Goal: Task Accomplishment & Management: Manage account settings

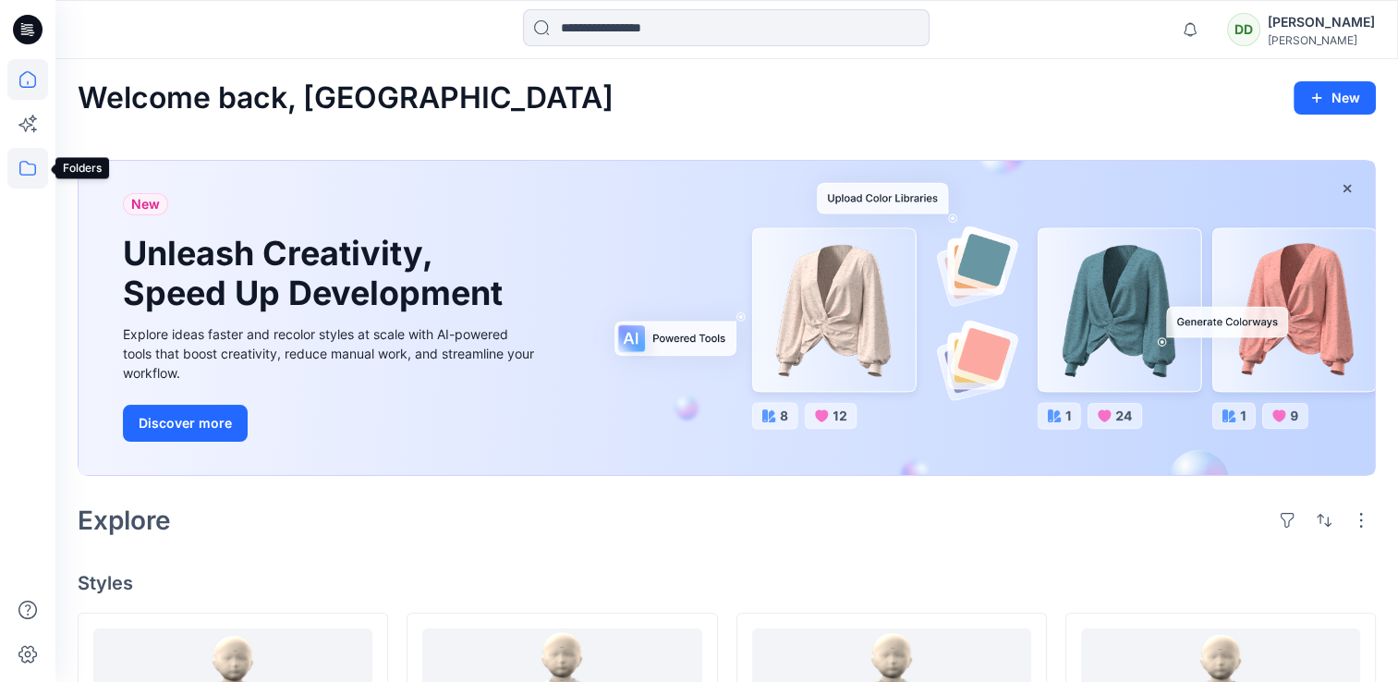
click at [16, 175] on icon at bounding box center [27, 168] width 41 height 41
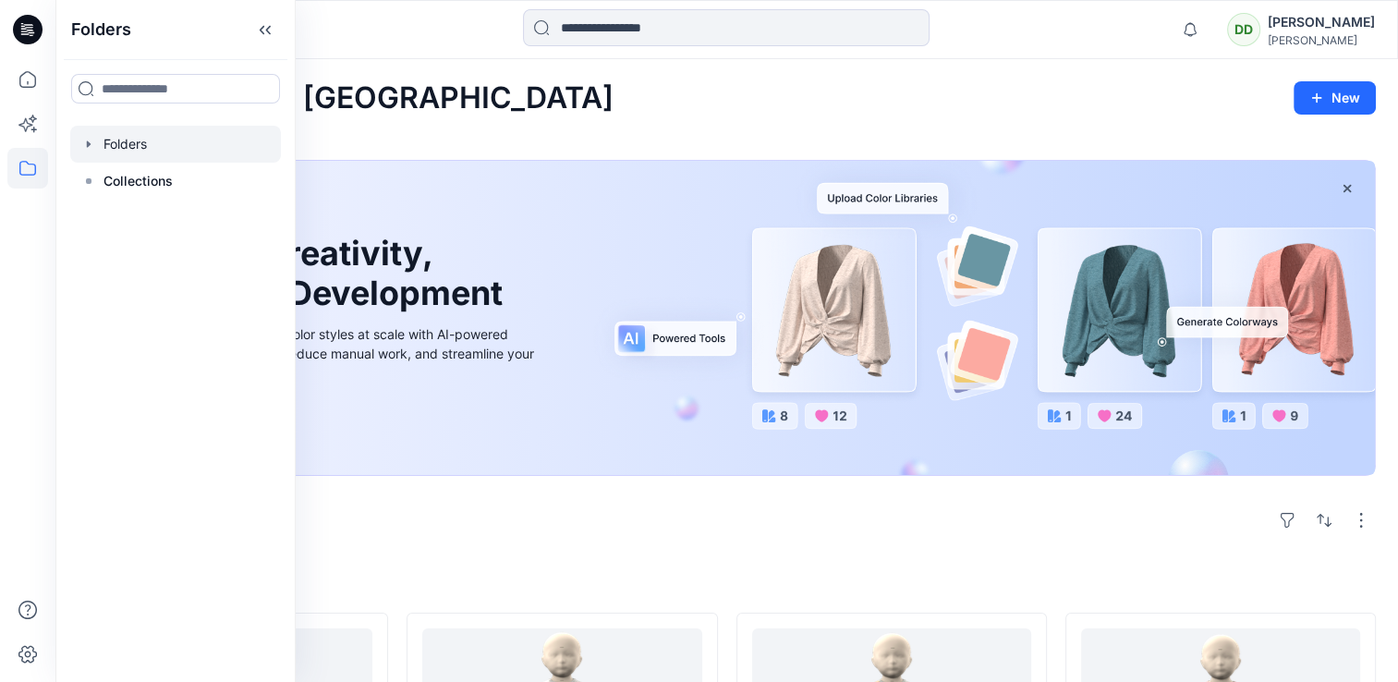
click at [133, 146] on div at bounding box center [175, 144] width 211 height 37
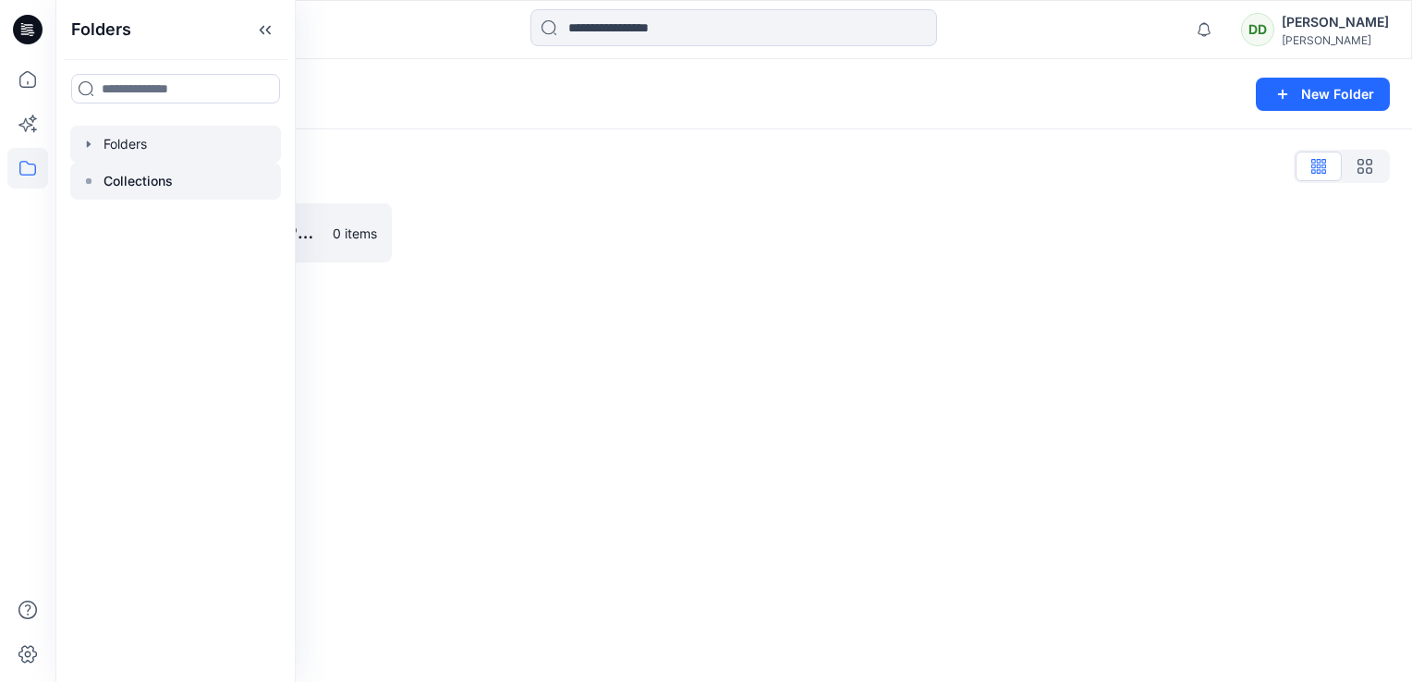
click at [137, 185] on p "Collections" at bounding box center [138, 181] width 69 height 22
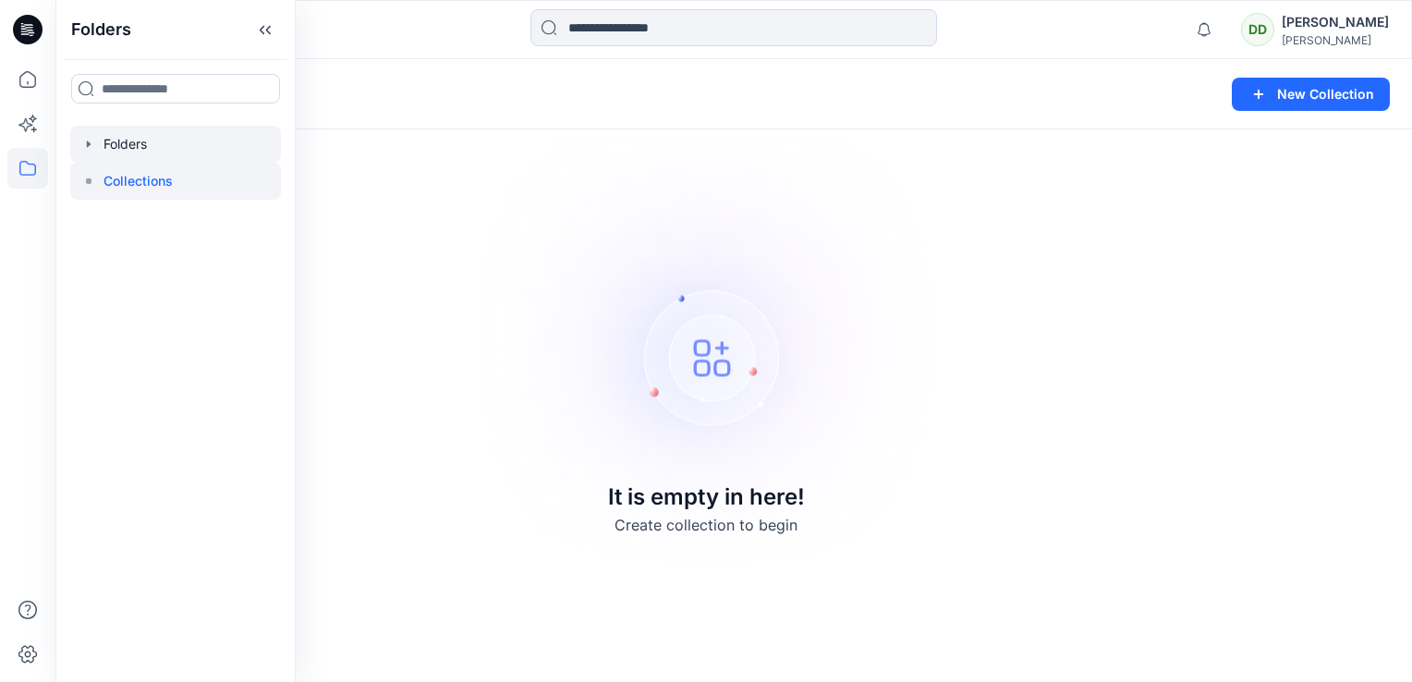
click at [137, 138] on div at bounding box center [175, 144] width 211 height 37
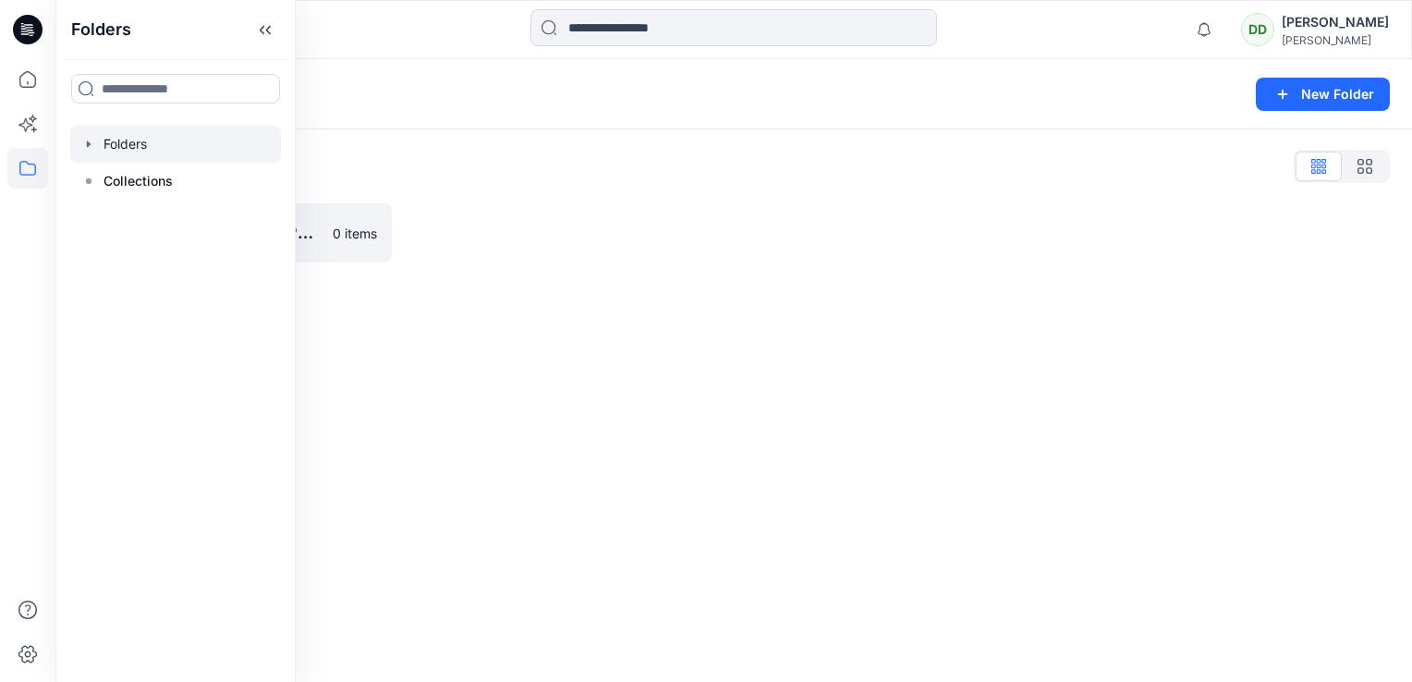
click at [311, 314] on div "Folders New Folder Folders List SAINSBURY 3D SAMPLES 0 items" at bounding box center [733, 370] width 1357 height 623
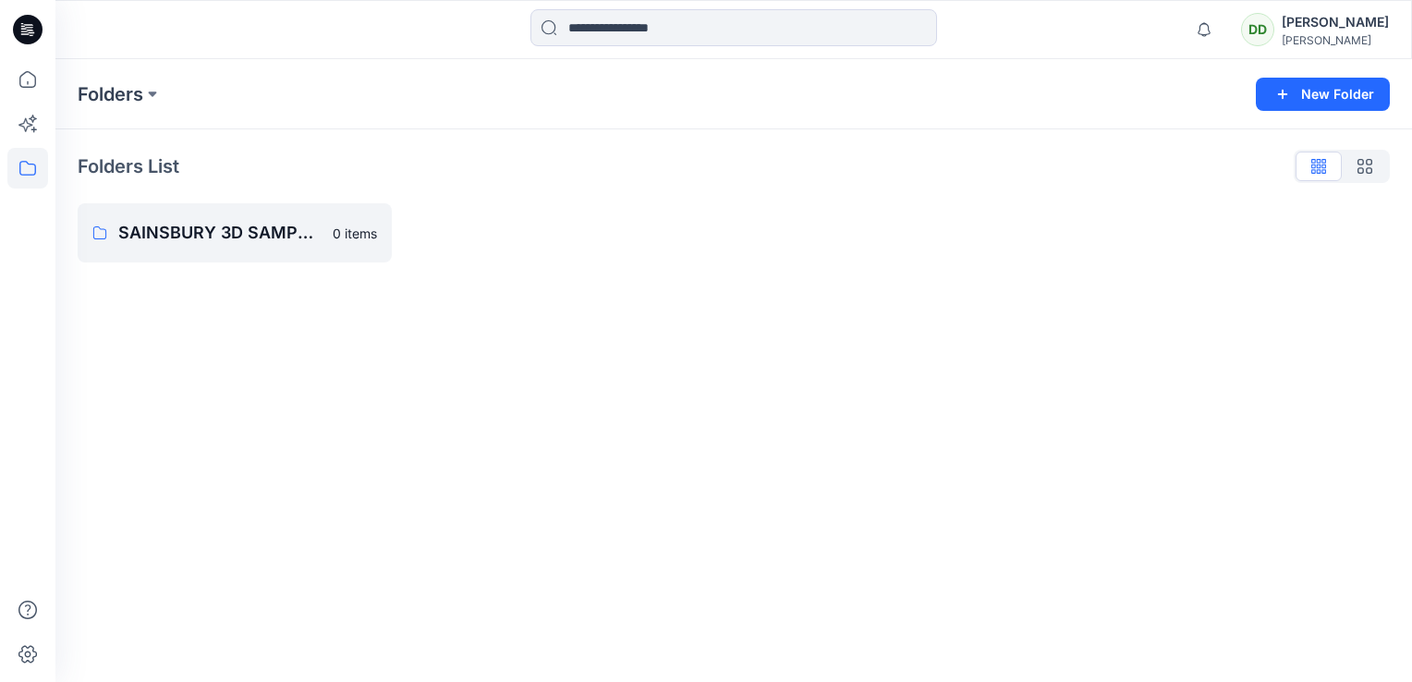
click at [185, 289] on div "Folders New Folder Folders List SAINSBURY 3D SAMPLES 0 items" at bounding box center [733, 370] width 1357 height 623
click at [30, 162] on icon at bounding box center [27, 168] width 41 height 41
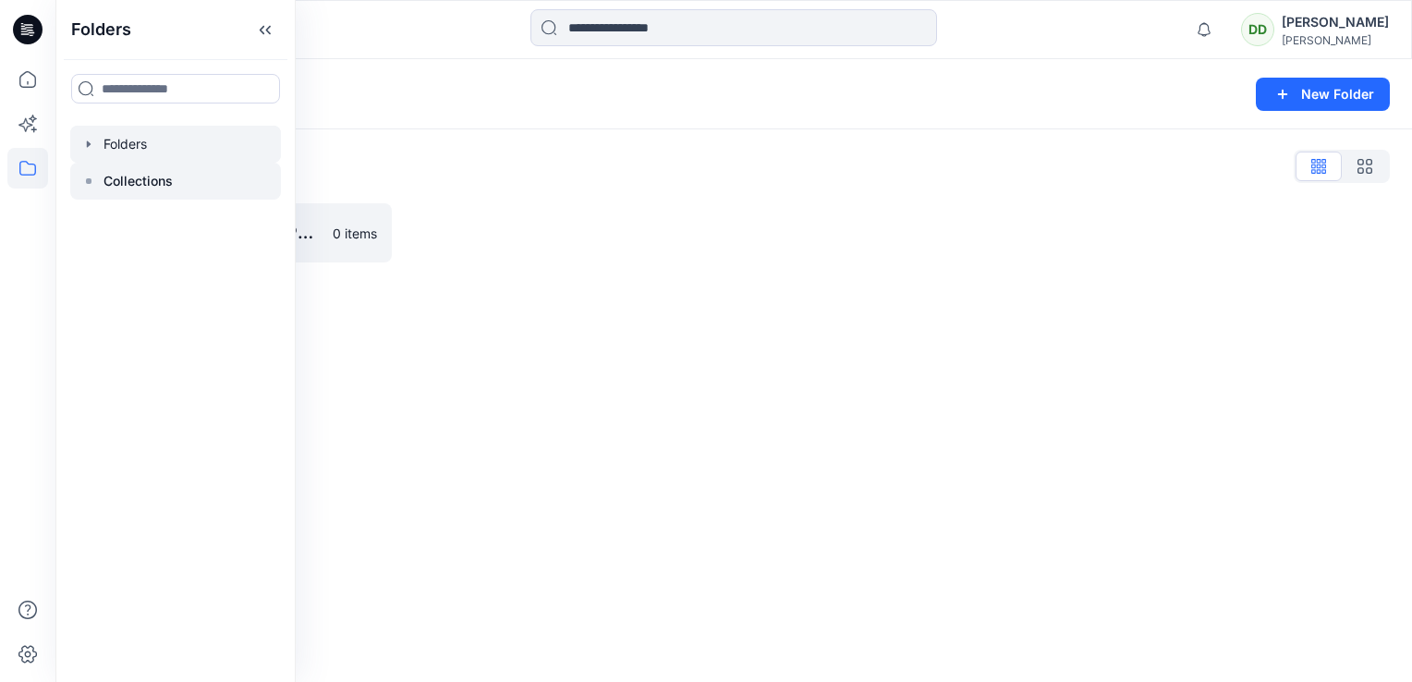
click at [145, 174] on p "Collections" at bounding box center [138, 181] width 69 height 22
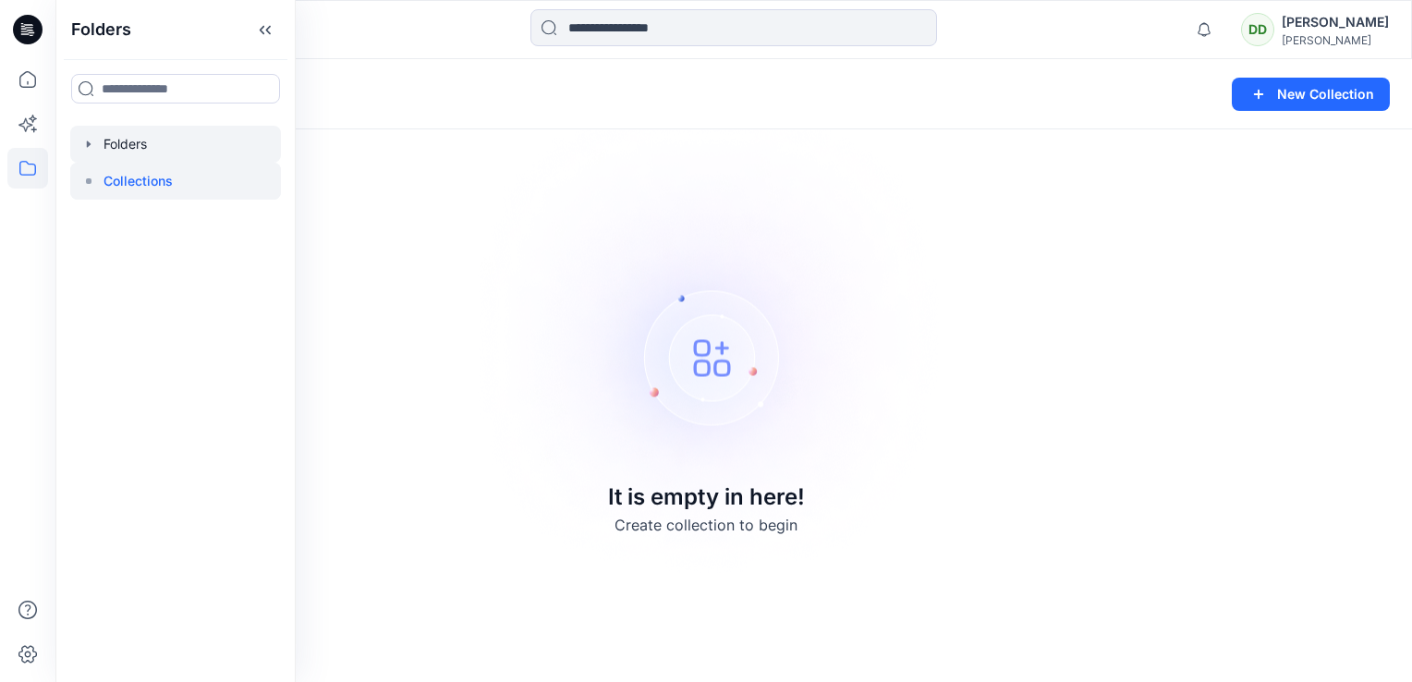
click at [128, 147] on div at bounding box center [175, 144] width 211 height 37
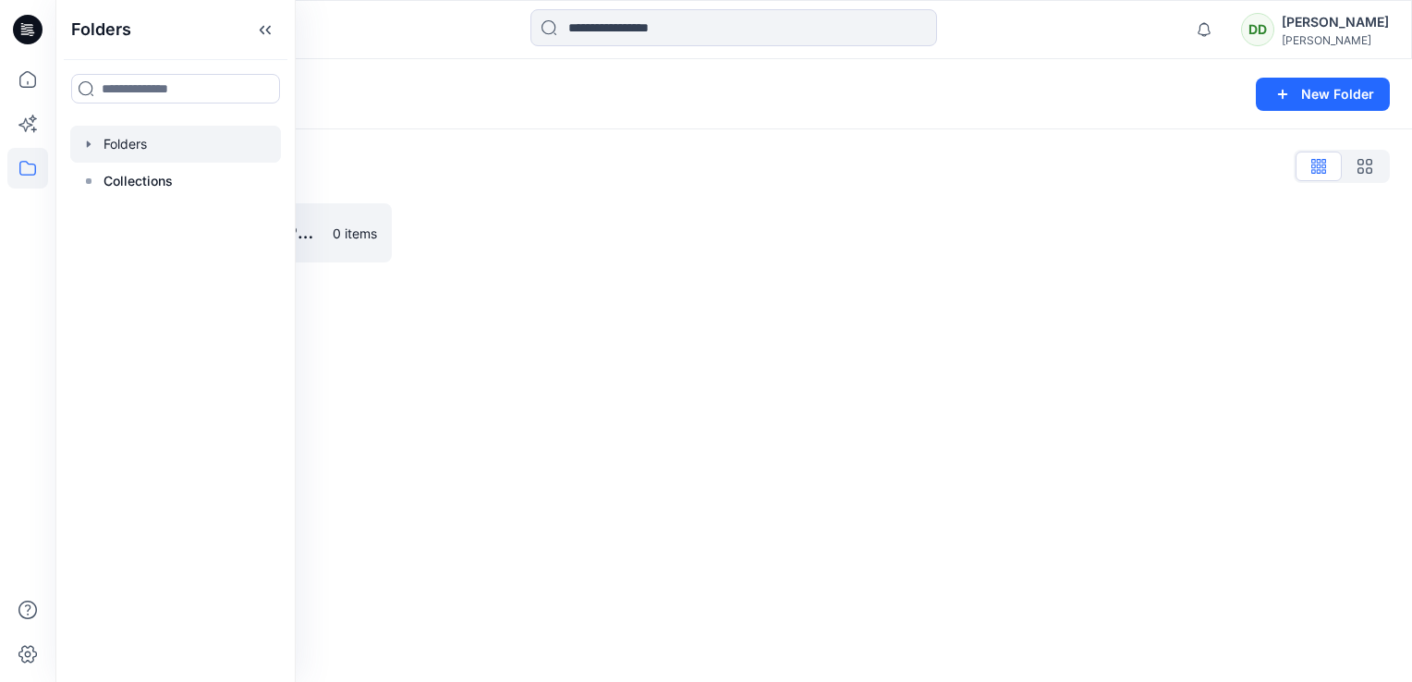
click at [388, 400] on div "Folders New Folder Folders List SAINSBURY 3D SAMPLES 0 items" at bounding box center [733, 370] width 1357 height 623
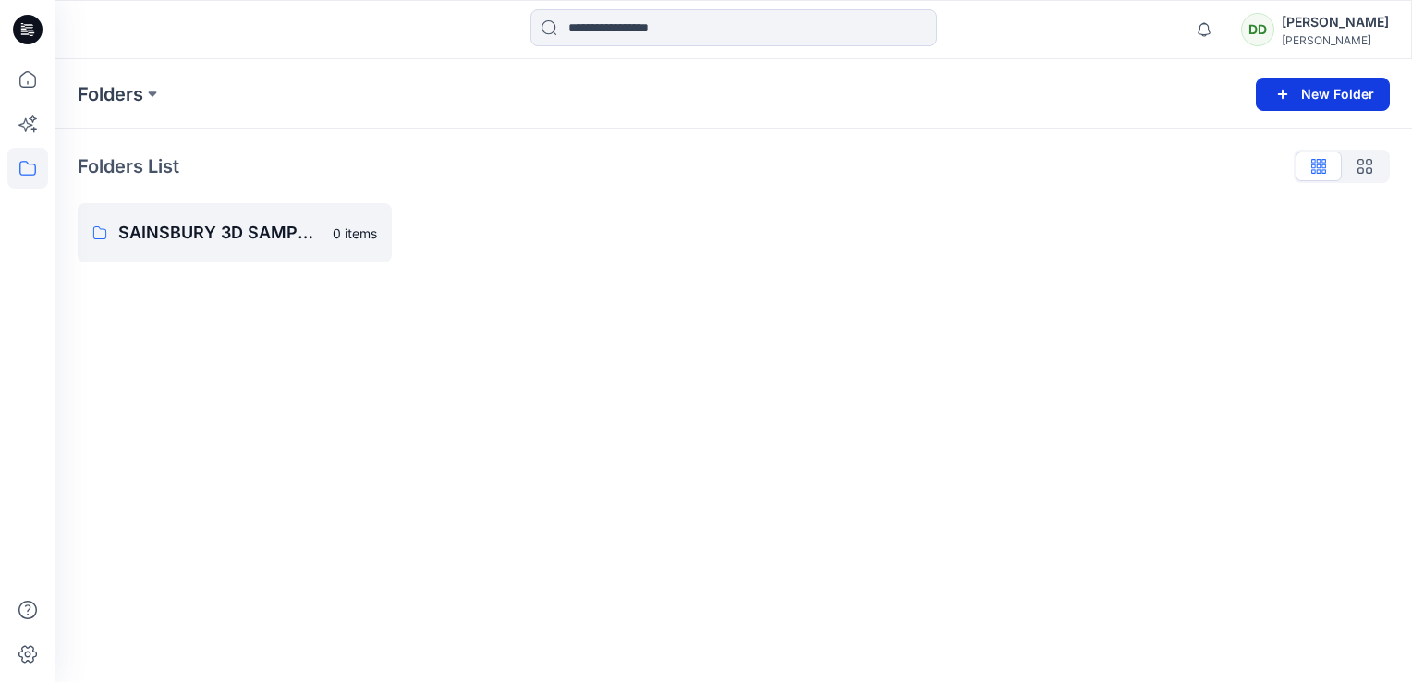
click at [1342, 104] on button "New Folder" at bounding box center [1323, 94] width 134 height 33
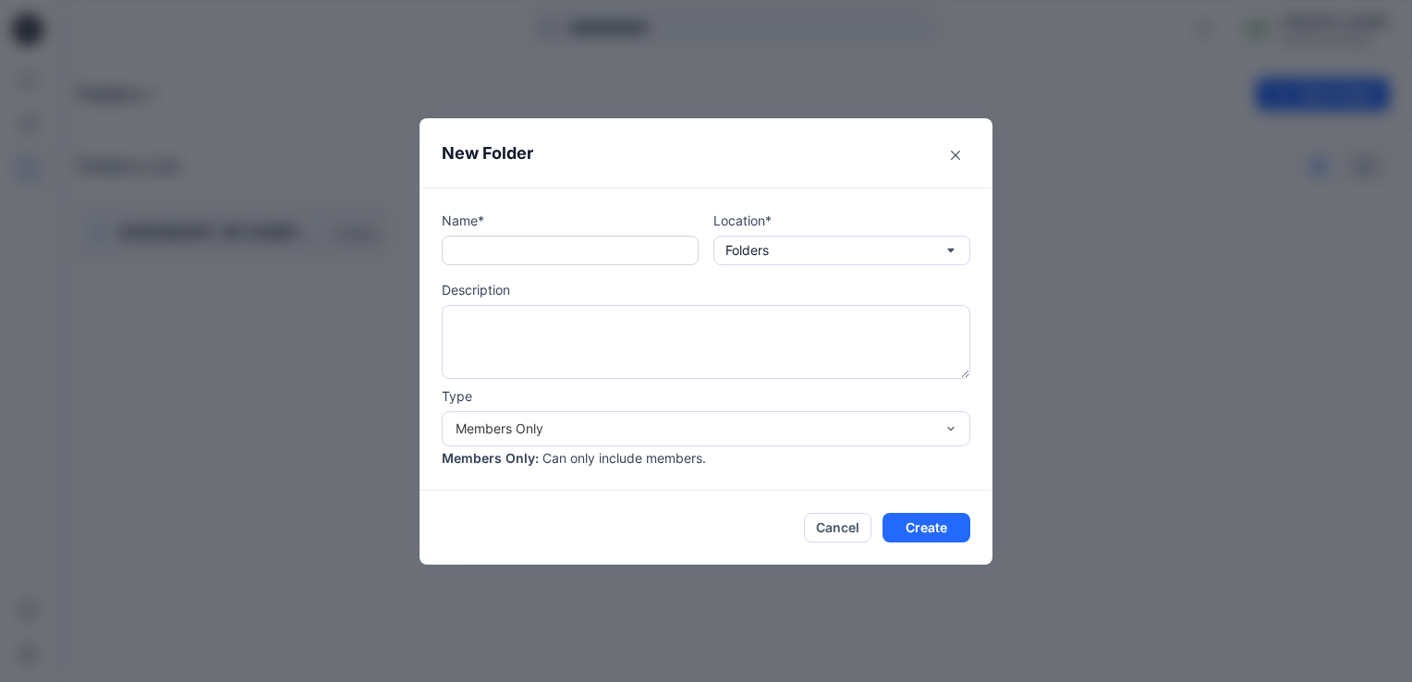
click at [473, 246] on input "text" at bounding box center [570, 251] width 257 height 30
click at [945, 161] on button "Close" at bounding box center [956, 155] width 30 height 30
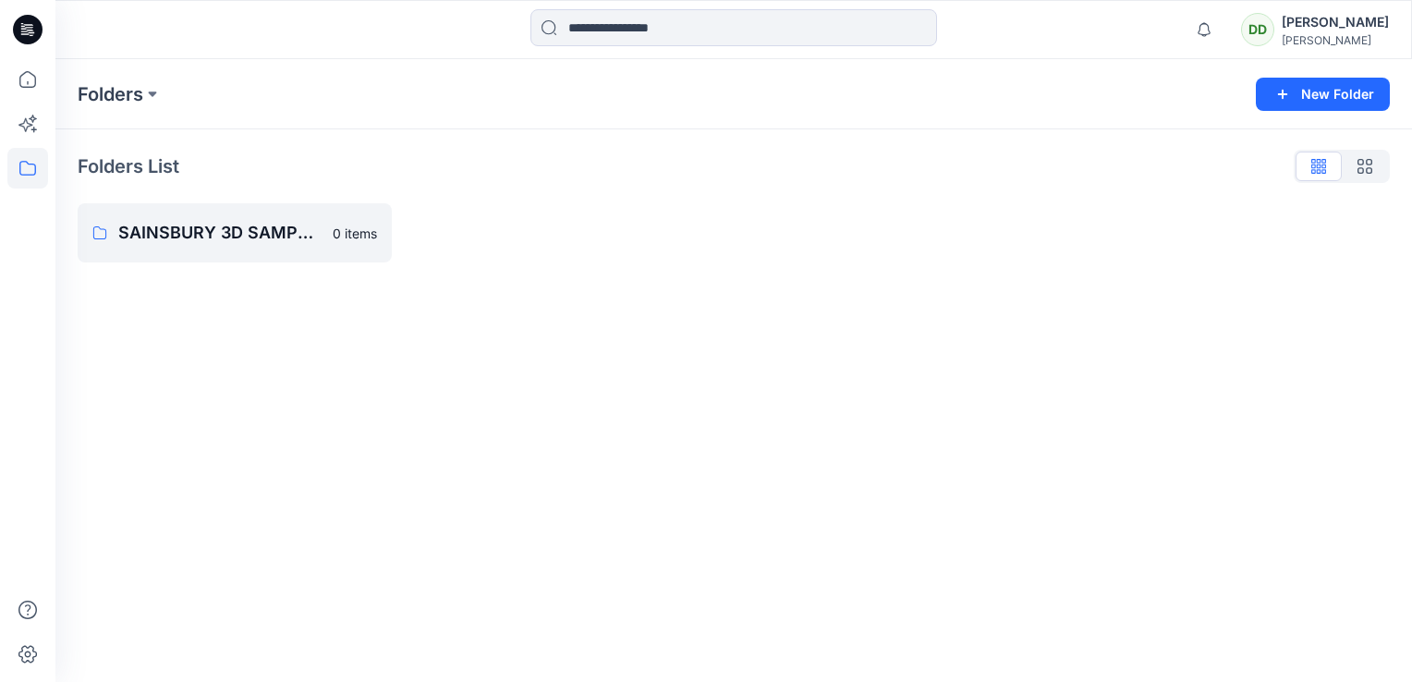
click at [950, 159] on div "Folders List" at bounding box center [734, 167] width 1312 height 30
click at [384, 399] on div "Folders New Folder Folders List SAINSBURY 3D SAMPLES 0 items" at bounding box center [733, 370] width 1357 height 623
click at [197, 241] on p "SAINSBURY 3D SAMPLES" at bounding box center [232, 233] width 229 height 26
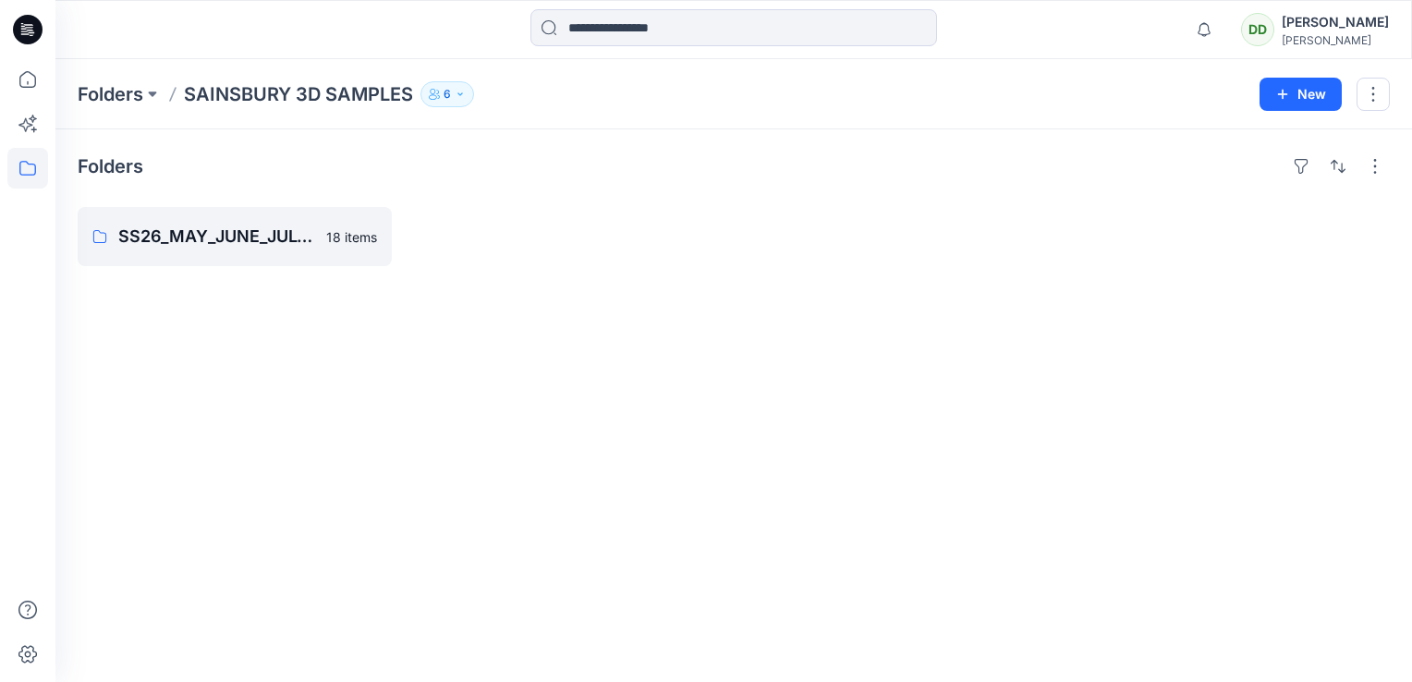
drag, startPoint x: 197, startPoint y: 241, endPoint x: 176, endPoint y: 311, distance: 73.4
click at [176, 311] on div "Folders SS26_MAY_JUNE_JULY_3D SAMPLES 18 items" at bounding box center [733, 405] width 1357 height 553
click at [172, 365] on div "Folders SS26_MAY_JUNE_JULY_3D SAMPLES 18 items" at bounding box center [733, 405] width 1357 height 553
click at [1294, 91] on button "New" at bounding box center [1301, 94] width 82 height 33
click at [1257, 167] on p "New Folder" at bounding box center [1246, 174] width 68 height 19
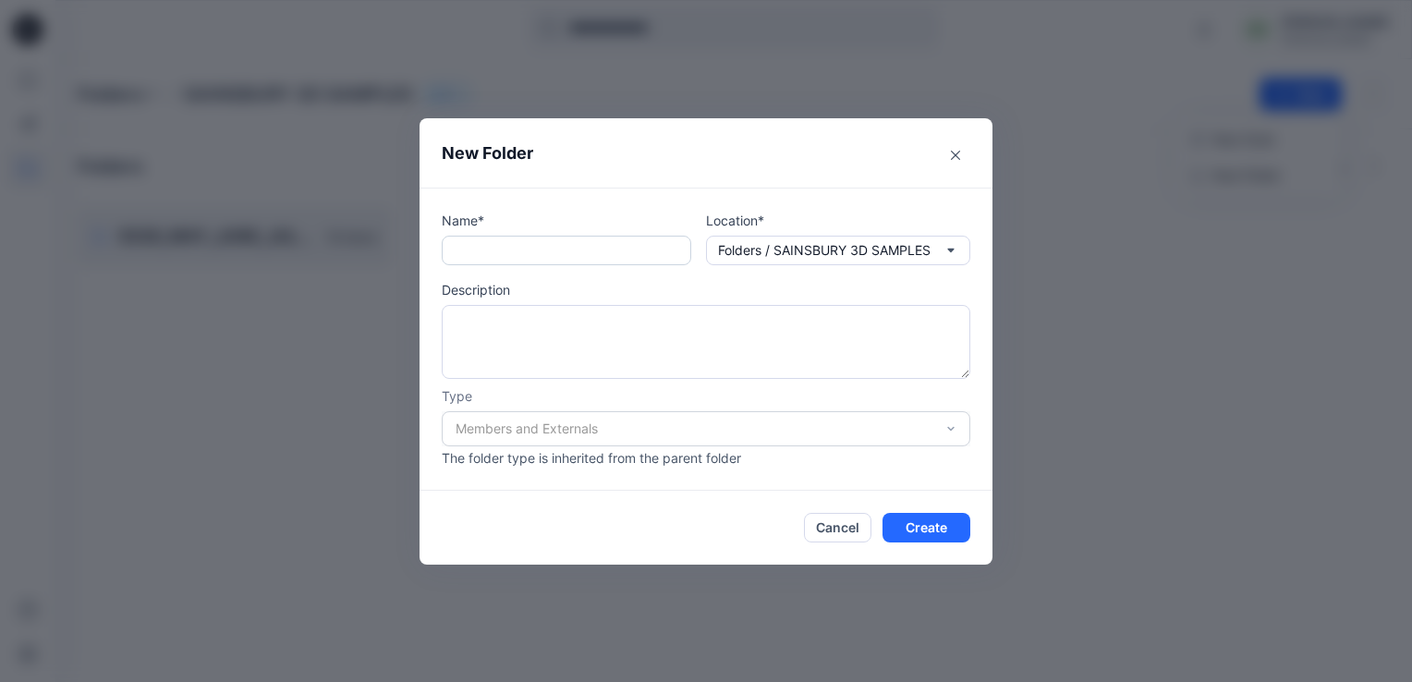
click at [477, 256] on input "text" at bounding box center [567, 251] width 250 height 30
type input "**********"
click at [518, 317] on textarea at bounding box center [706, 342] width 529 height 74
drag, startPoint x: 641, startPoint y: 244, endPoint x: 435, endPoint y: 240, distance: 206.1
click at [436, 238] on div "**********" at bounding box center [706, 339] width 573 height 303
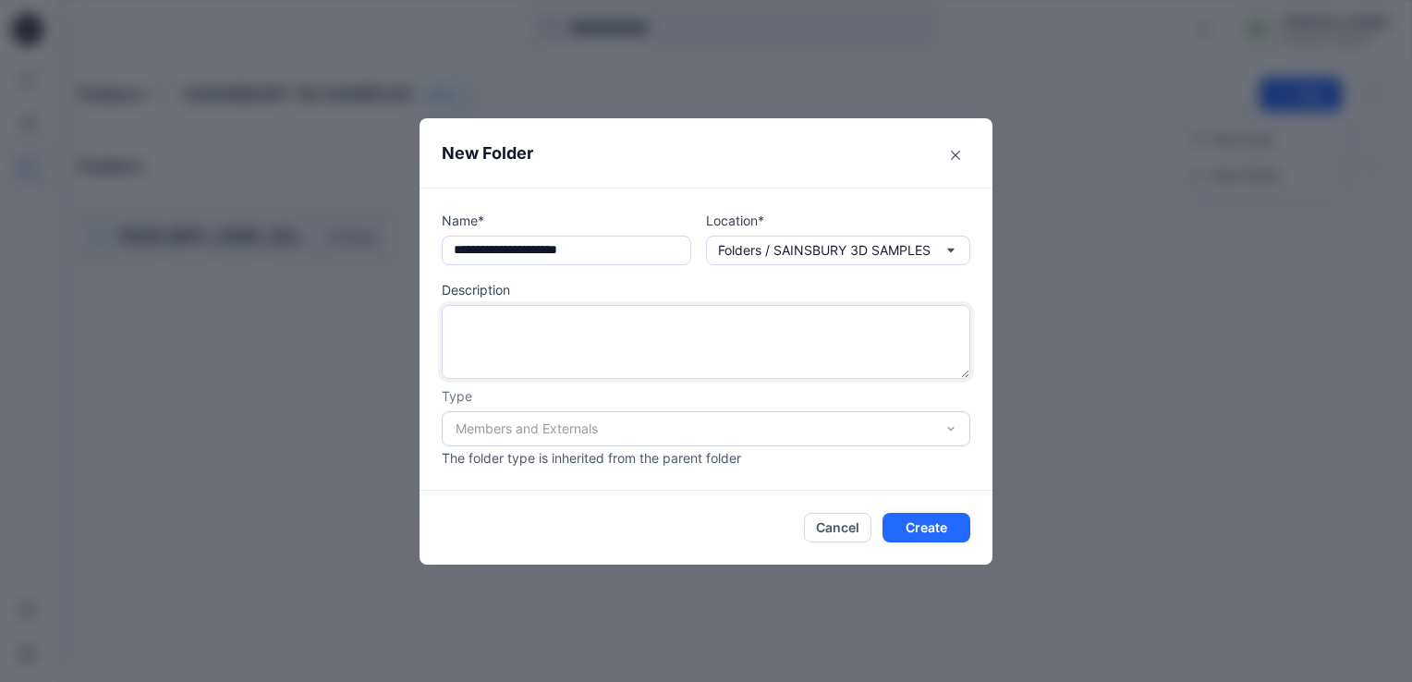
click at [470, 309] on textarea at bounding box center [706, 342] width 529 height 74
paste textarea "**********"
type textarea "**********"
click at [471, 424] on div "Members and Externals" at bounding box center [706, 428] width 529 height 35
click at [949, 434] on div "Members and Externals" at bounding box center [706, 428] width 529 height 35
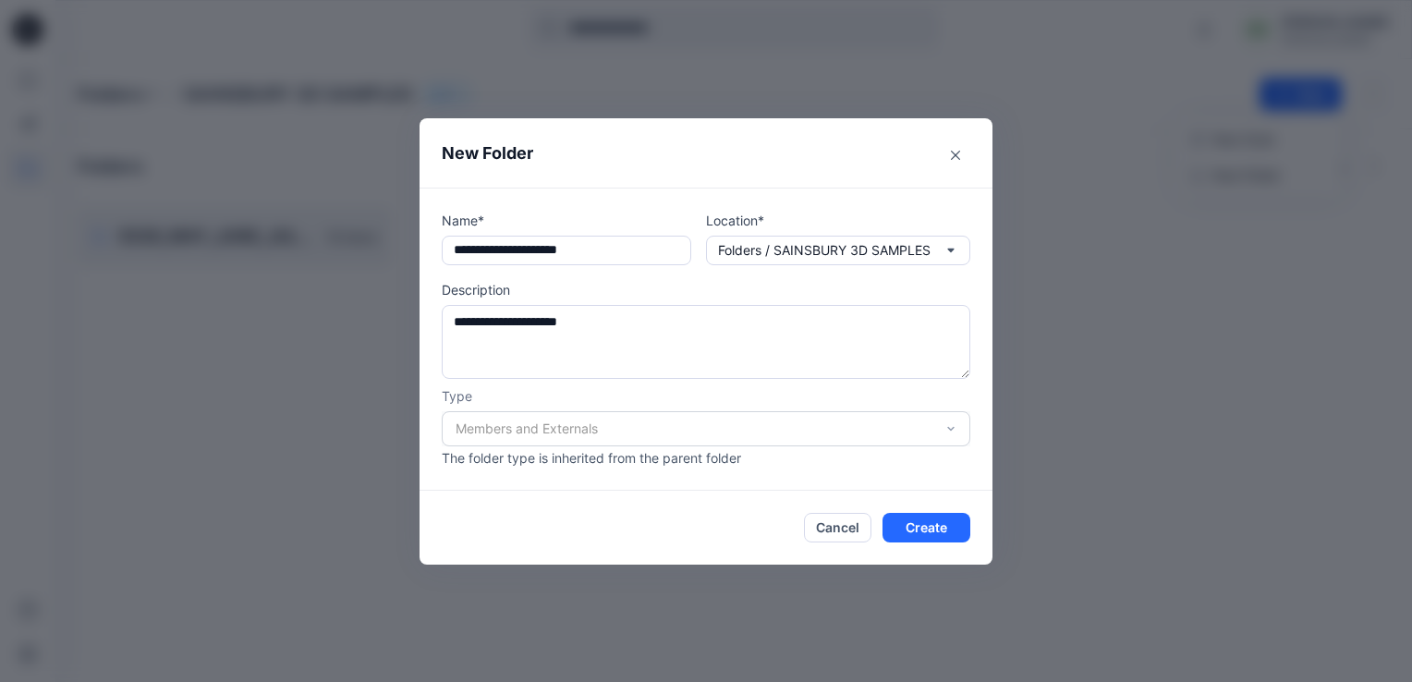
click at [950, 430] on div "Members and Externals" at bounding box center [706, 428] width 529 height 35
click at [729, 508] on footer "Cancel Create" at bounding box center [706, 528] width 573 height 74
drag, startPoint x: 935, startPoint y: 533, endPoint x: 969, endPoint y: 390, distance: 147.1
click at [967, 394] on section "**********" at bounding box center [706, 341] width 573 height 446
click at [969, 375] on textarea "**********" at bounding box center [706, 342] width 529 height 74
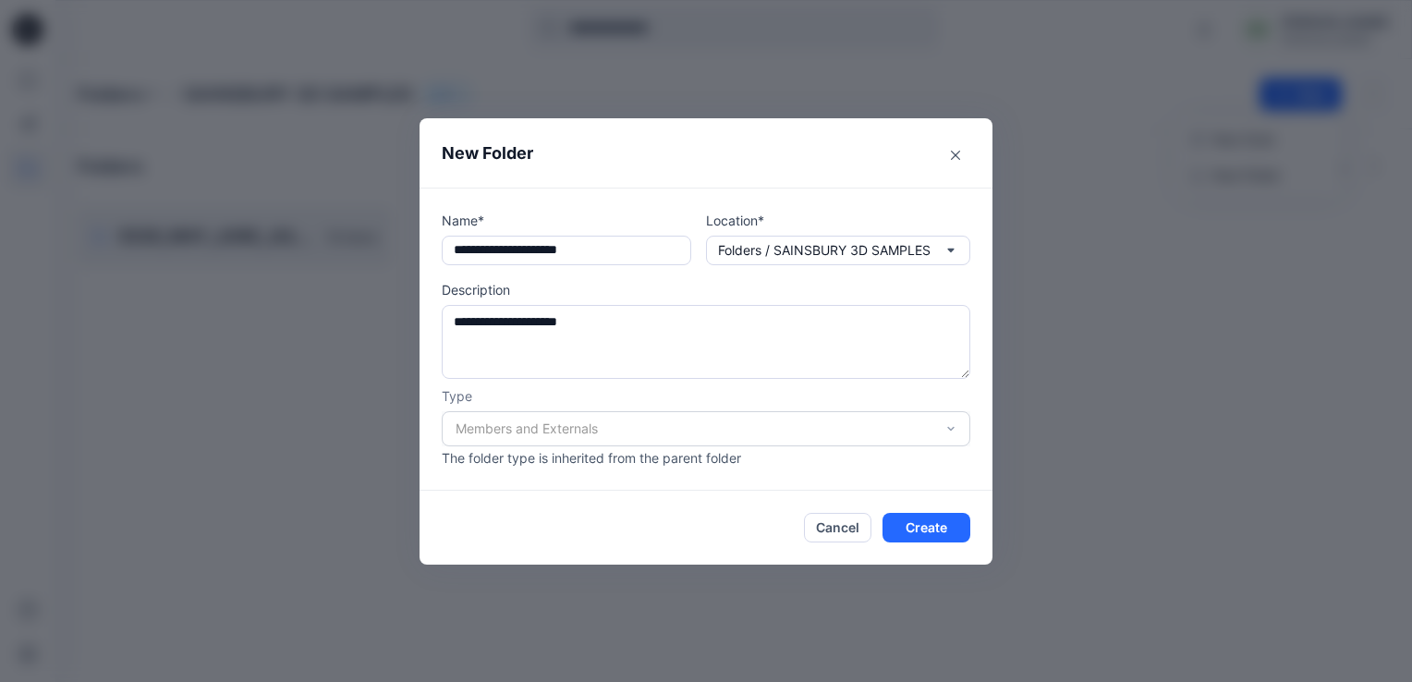
click at [972, 383] on div "**********" at bounding box center [706, 339] width 573 height 303
click at [970, 378] on div "**********" at bounding box center [706, 339] width 573 height 303
click at [933, 518] on button "Create" at bounding box center [927, 528] width 88 height 30
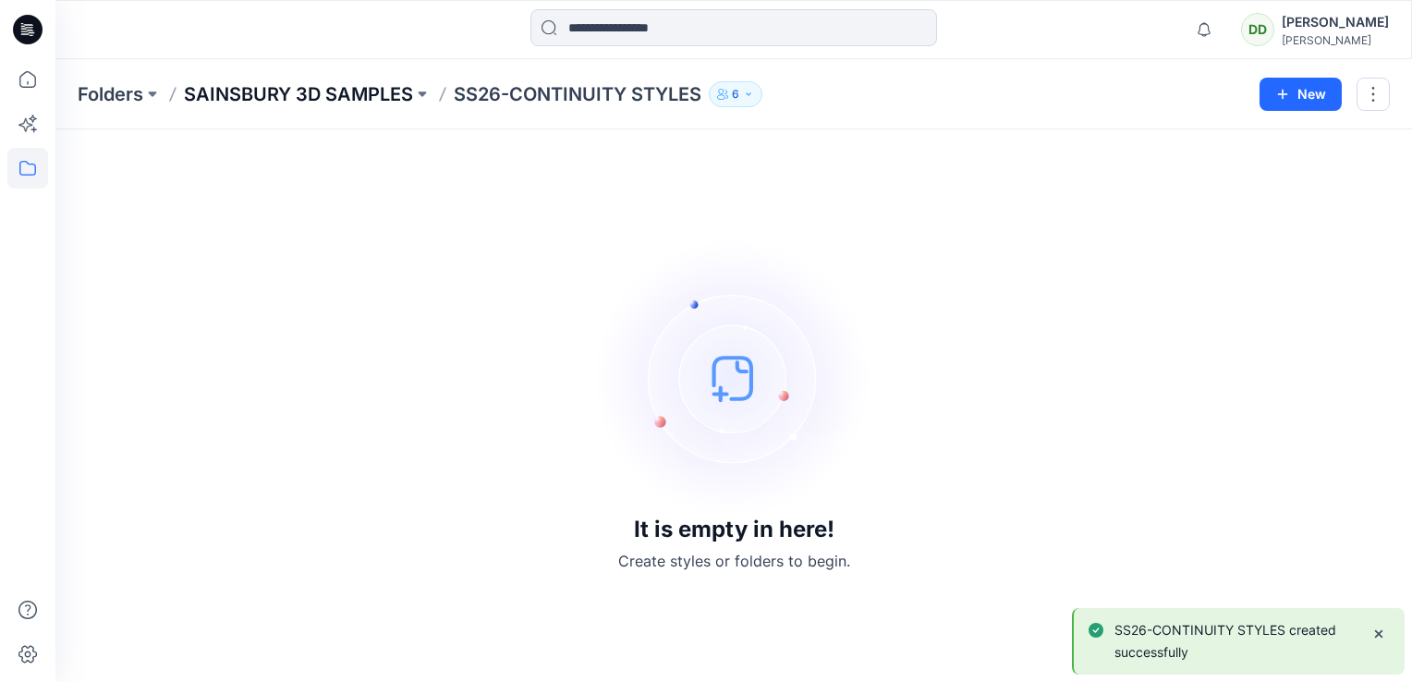
click at [249, 91] on p "SAINSBURY 3D SAMPLES" at bounding box center [298, 94] width 229 height 26
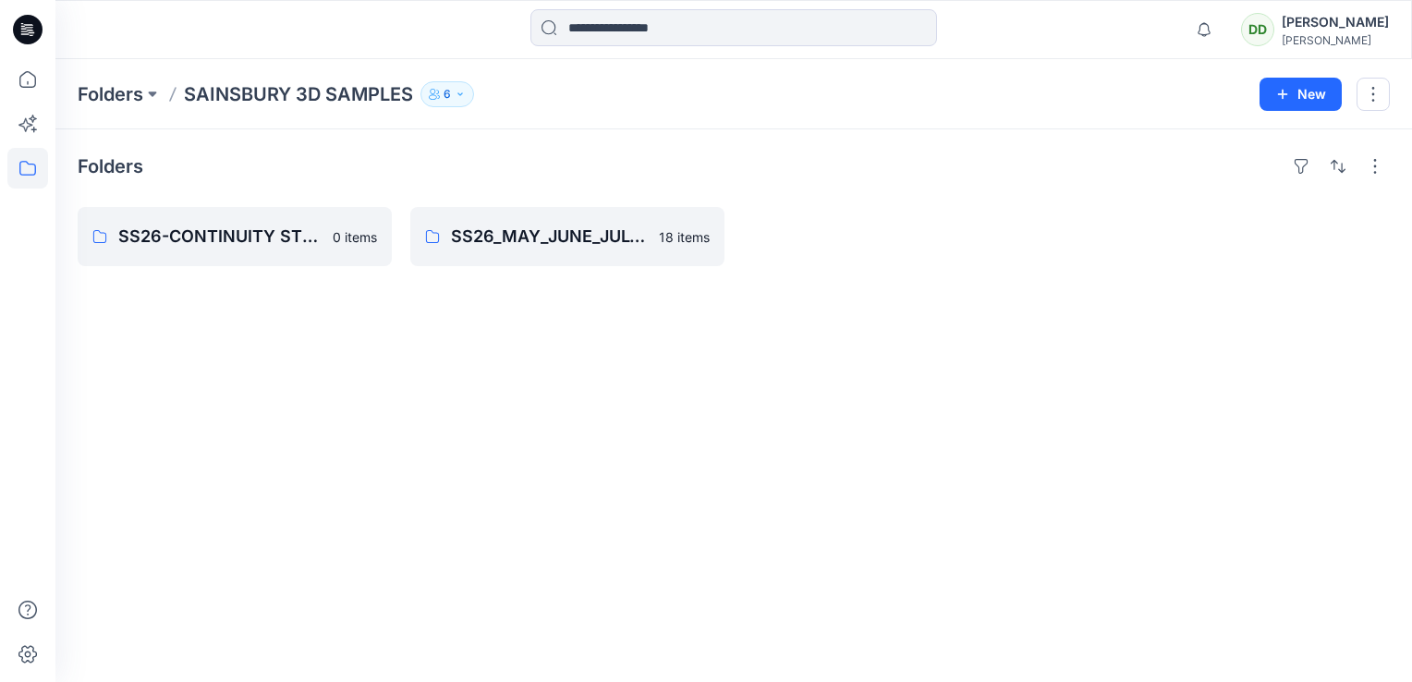
click at [292, 91] on p "SAINSBURY 3D SAMPLES" at bounding box center [298, 94] width 229 height 26
click at [250, 311] on div "Folders SS26-CONTINUITY STYLES 0 items SS26_MAY_JUNE_JULY_3D SAMPLES 18 items" at bounding box center [733, 405] width 1357 height 553
drag, startPoint x: 591, startPoint y: 392, endPoint x: 1211, endPoint y: 18, distance: 723.0
click at [591, 391] on div "Folders SS26-CONTINUITY STYLES 0 items SS26_MAY_JUNE_JULY_3D SAMPLES 18 items" at bounding box center [733, 405] width 1357 height 553
